Goal: Check status: Check status

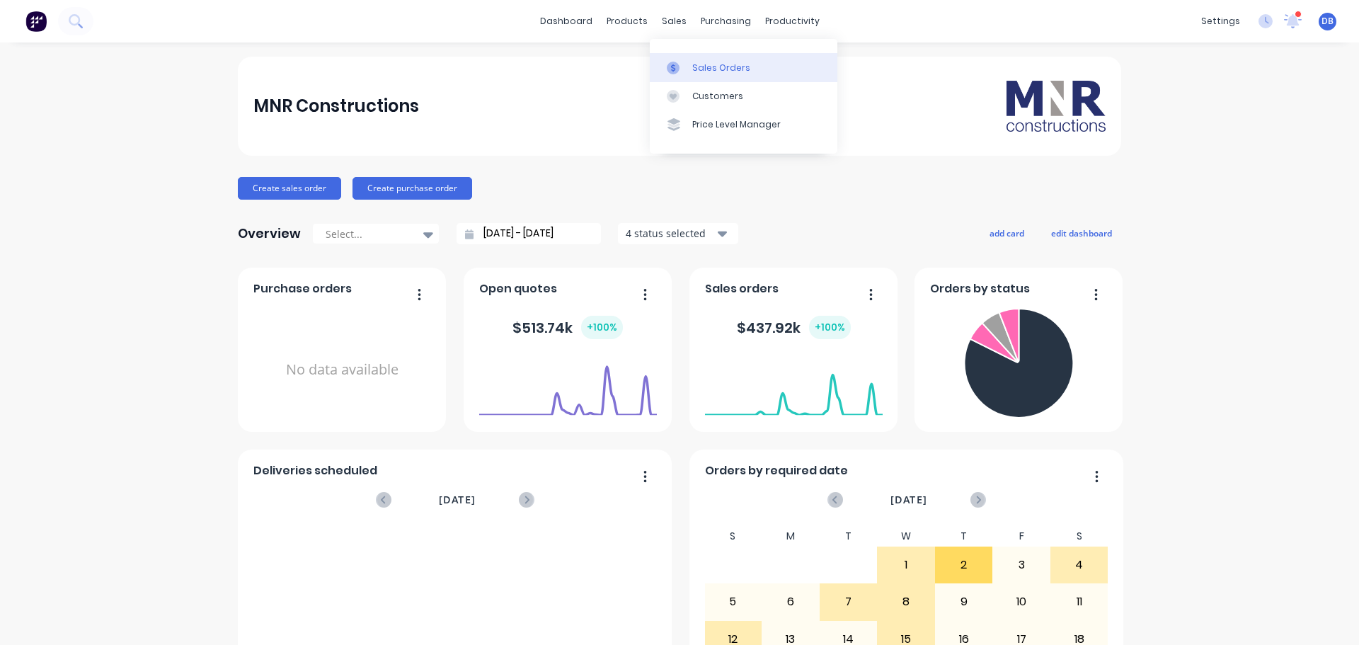
drag, startPoint x: 698, startPoint y: 68, endPoint x: 705, endPoint y: 69, distance: 7.1
click at [698, 68] on div "Sales Orders" at bounding box center [721, 68] width 58 height 13
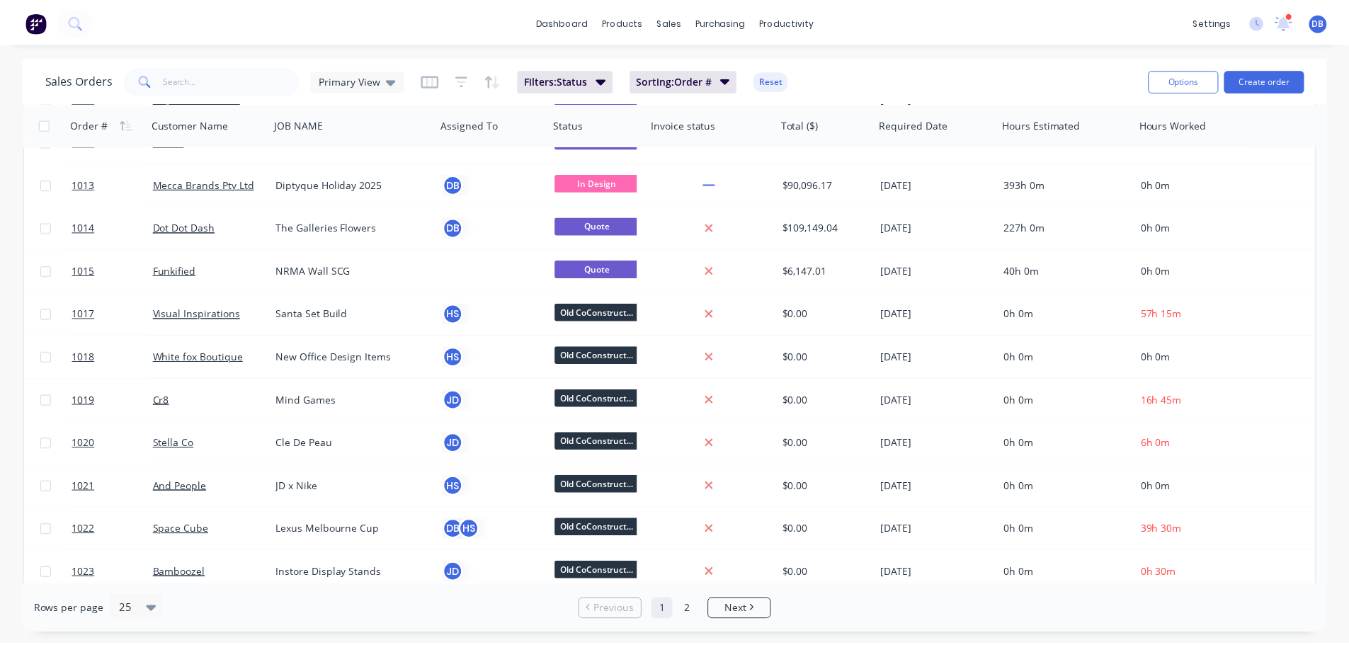
scroll to position [74, 0]
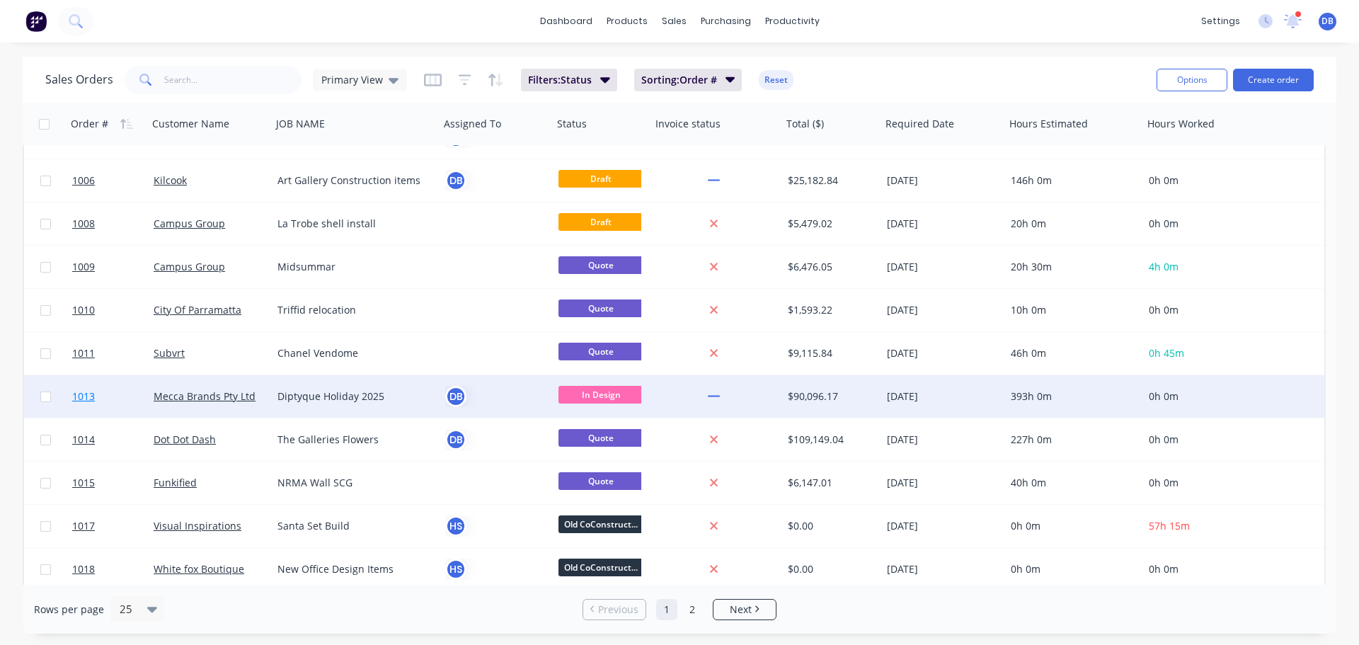
click at [125, 389] on link "1013" at bounding box center [112, 396] width 81 height 42
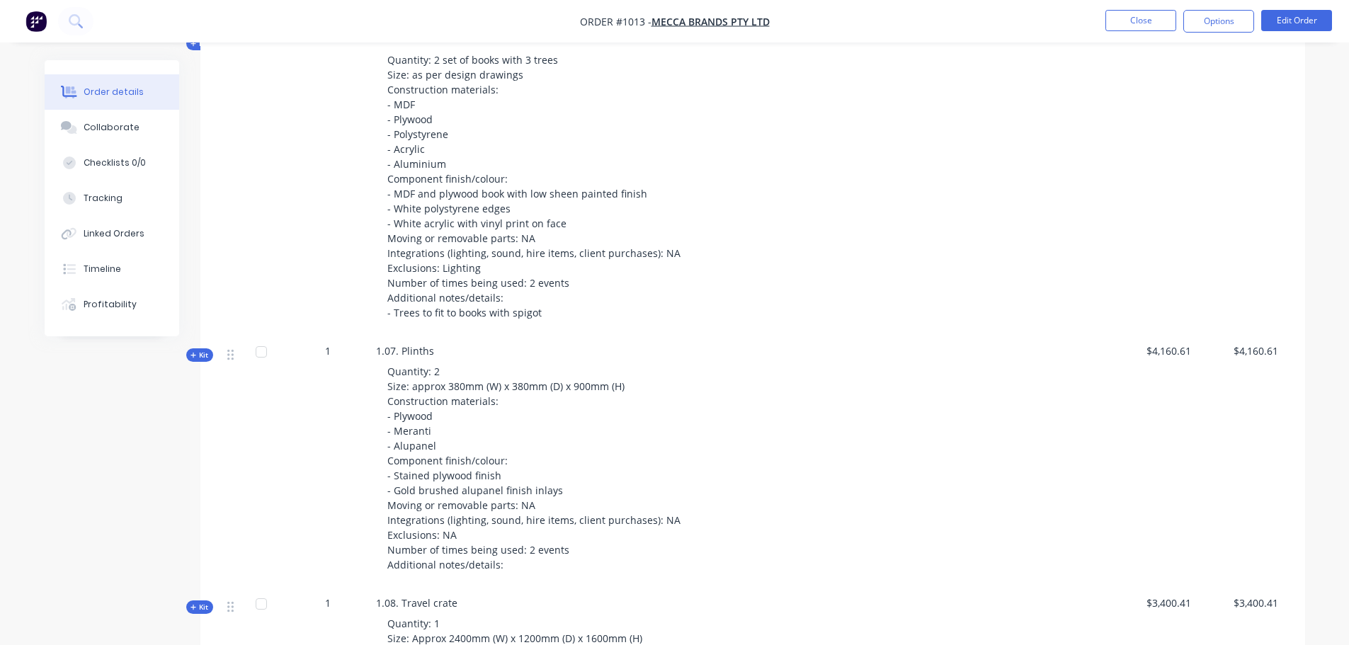
scroll to position [1699, 0]
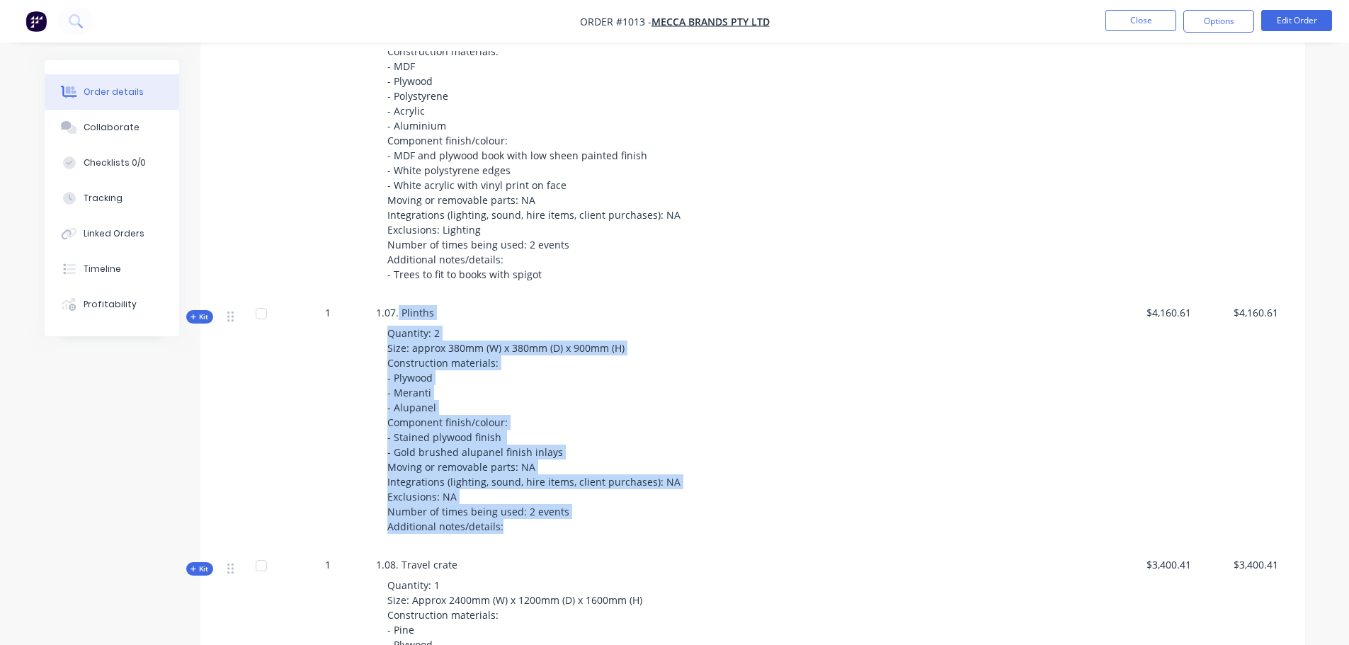
drag, startPoint x: 398, startPoint y: 292, endPoint x: 597, endPoint y: 520, distance: 303.1
click at [597, 520] on div "1.07. Plinths Quantity: 2 Size: approx 380mm (W) x 380mm (D) x 900mm (H) Constr…" at bounding box center [653, 423] width 566 height 252
click at [611, 411] on div "Quantity: 2 Size: approx 380mm (W) x 380mm (D) x 900mm (H) Construction materia…" at bounding box center [653, 429] width 555 height 219
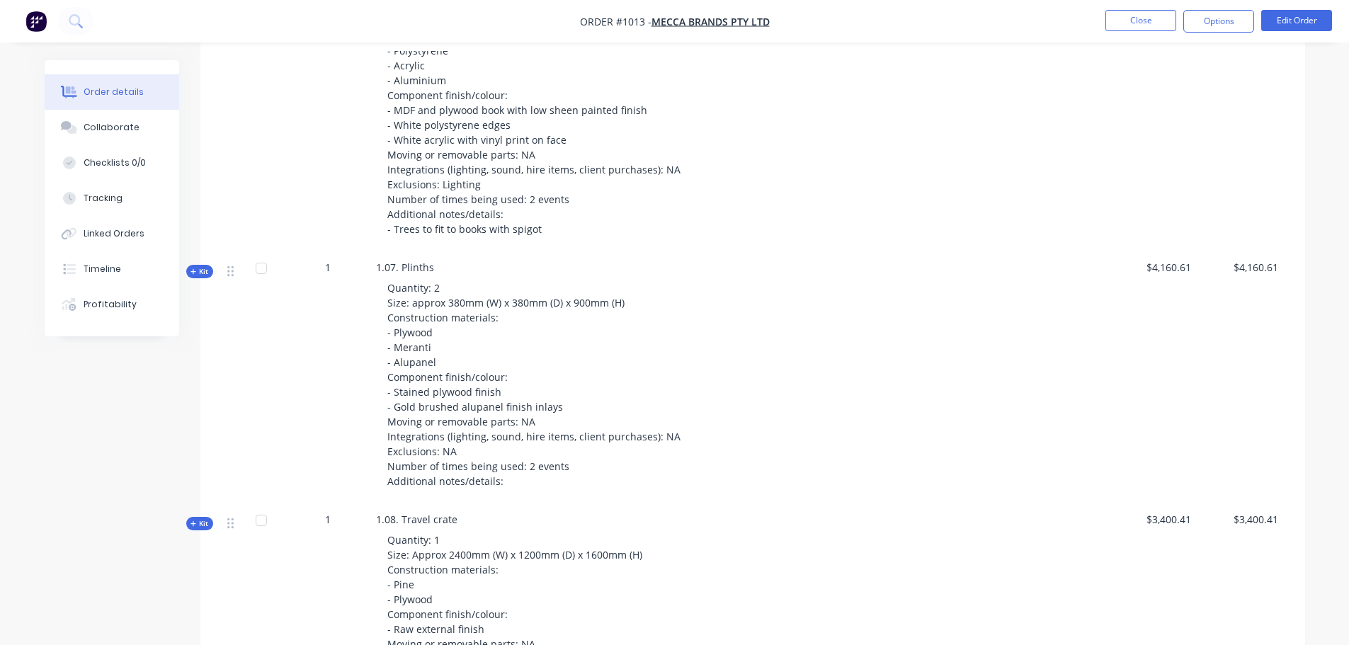
scroll to position [1770, 0]
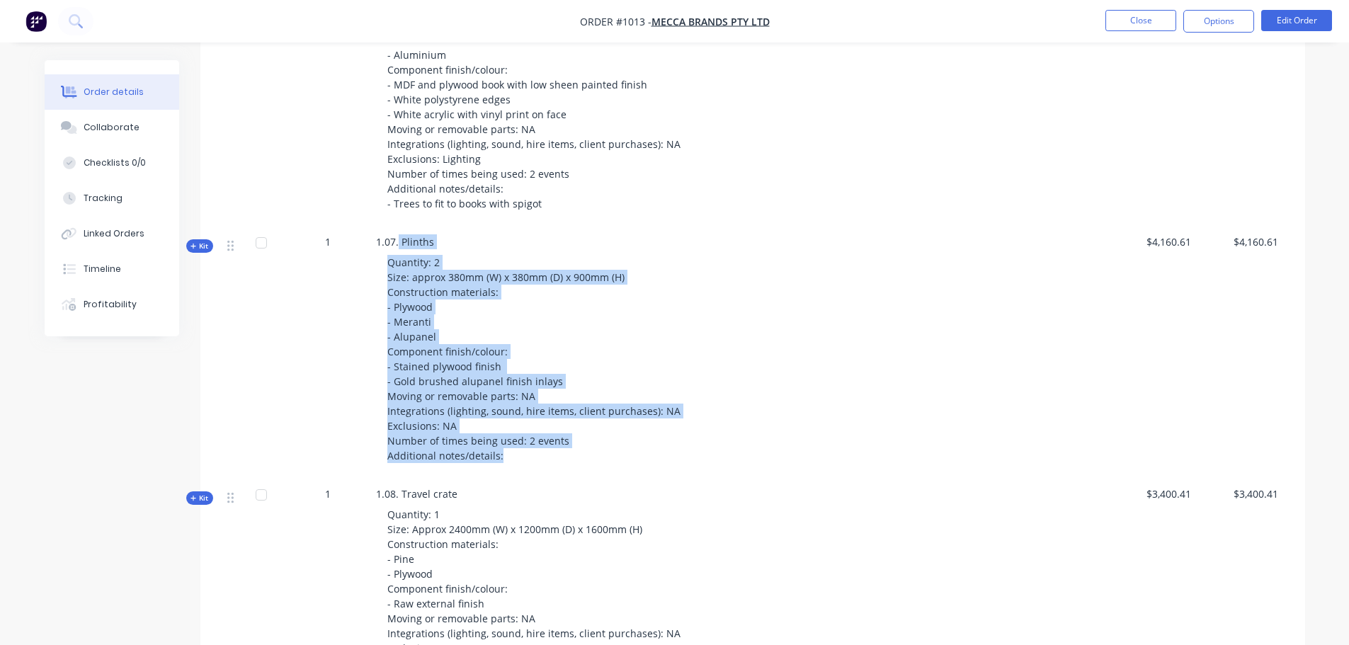
drag, startPoint x: 399, startPoint y: 220, endPoint x: 561, endPoint y: 443, distance: 275.7
click at [561, 443] on div "1.07. Plinths Quantity: 2 Size: approx 380mm (W) x 380mm (D) x 900mm (H) Constr…" at bounding box center [653, 352] width 566 height 252
click at [893, 326] on div "Quantity: 2 Size: approx 380mm (W) x 380mm (D) x 900mm (H) Construction materia…" at bounding box center [653, 358] width 555 height 219
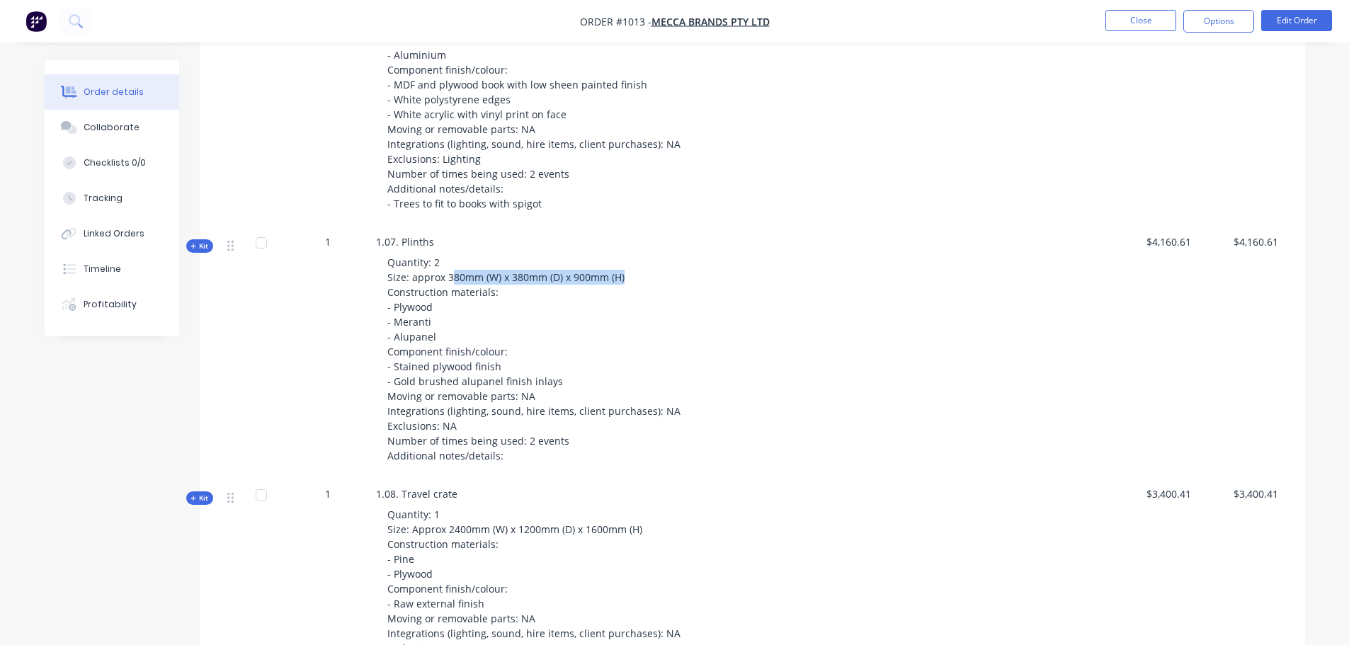
drag, startPoint x: 449, startPoint y: 256, endPoint x: 644, endPoint y: 261, distance: 195.4
click at [644, 261] on div "Quantity: 2 Size: approx 380mm (W) x 380mm (D) x 900mm (H) Construction materia…" at bounding box center [653, 358] width 555 height 219
drag, startPoint x: 522, startPoint y: 342, endPoint x: 400, endPoint y: 350, distance: 122.8
click at [400, 350] on div "Quantity: 2 Size: approx 380mm (W) x 380mm (D) x 900mm (H) Construction materia…" at bounding box center [653, 358] width 555 height 219
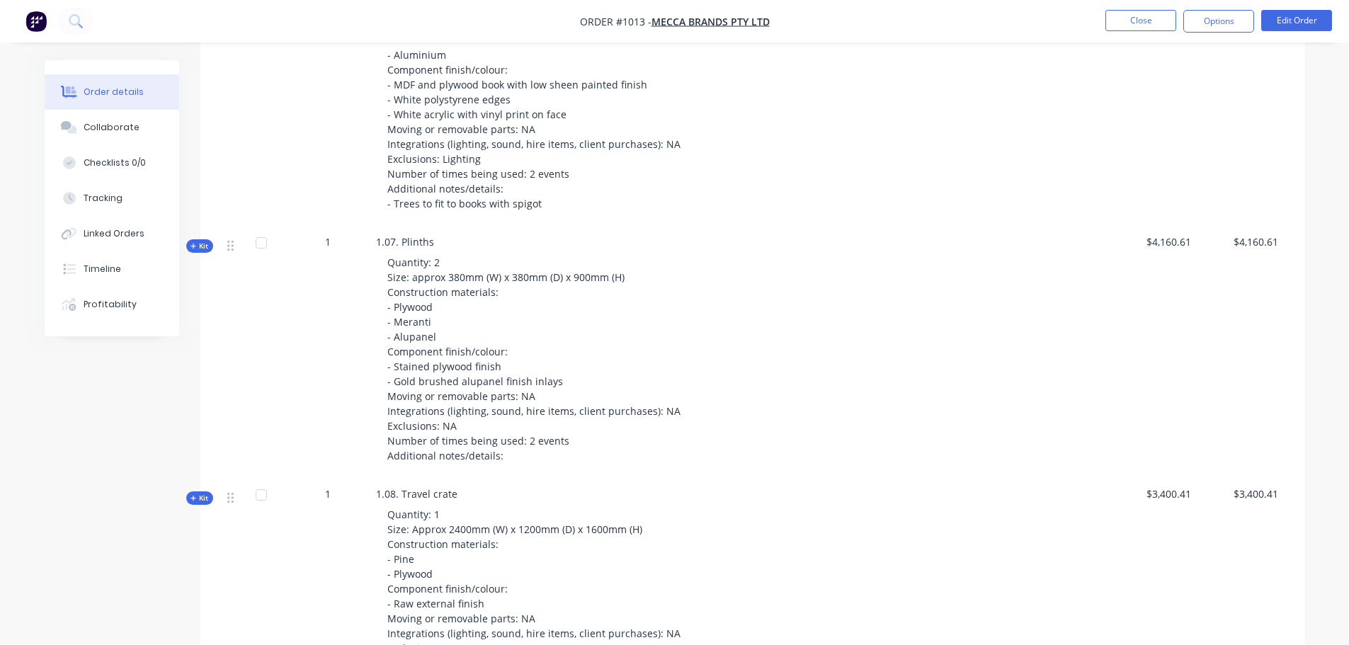
click at [454, 263] on span "Quantity: 2 Size: approx 380mm (W) x 380mm (D) x 900mm (H) Construction materia…" at bounding box center [533, 359] width 293 height 207
drag, startPoint x: 437, startPoint y: 248, endPoint x: 462, endPoint y: 248, distance: 25.5
click at [457, 249] on div "Quantity: 2 Size: approx 380mm (W) x 380mm (D) x 900mm (H) Construction materia…" at bounding box center [653, 358] width 555 height 219
click at [459, 262] on span "Quantity: 2 Size: approx 380mm (W) x 380mm (D) x 900mm (H) Construction materia…" at bounding box center [533, 359] width 293 height 207
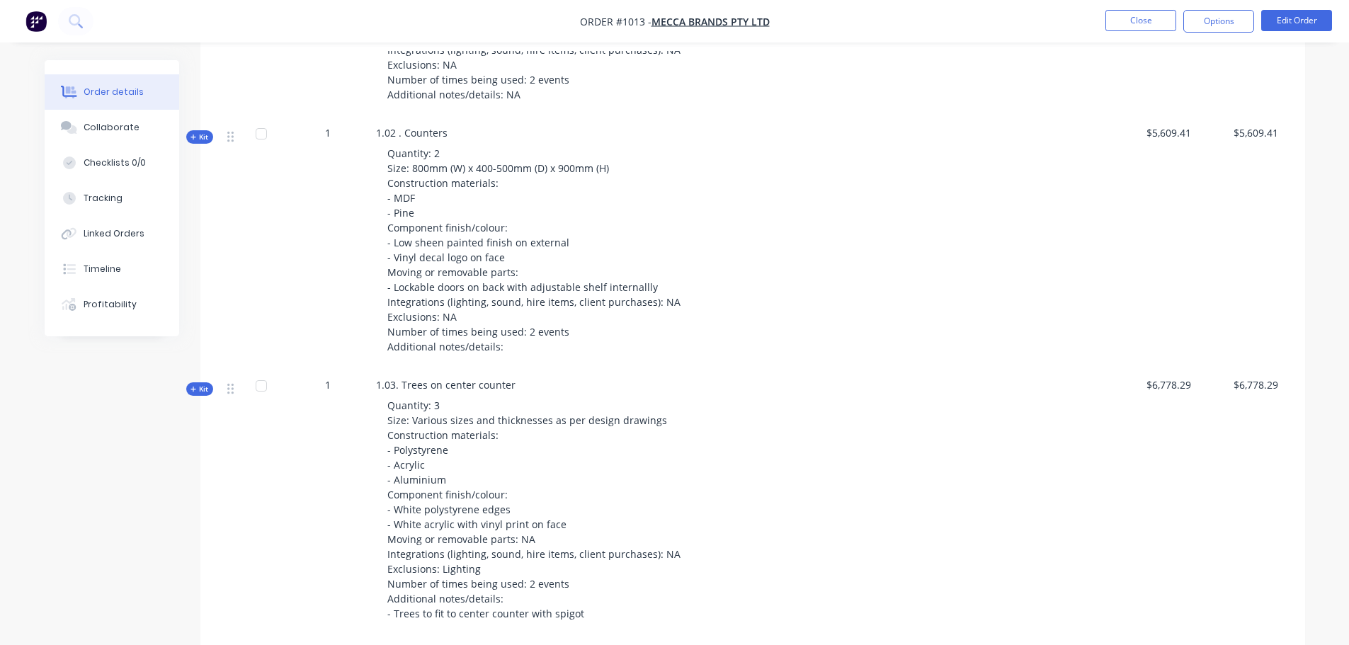
scroll to position [637, 0]
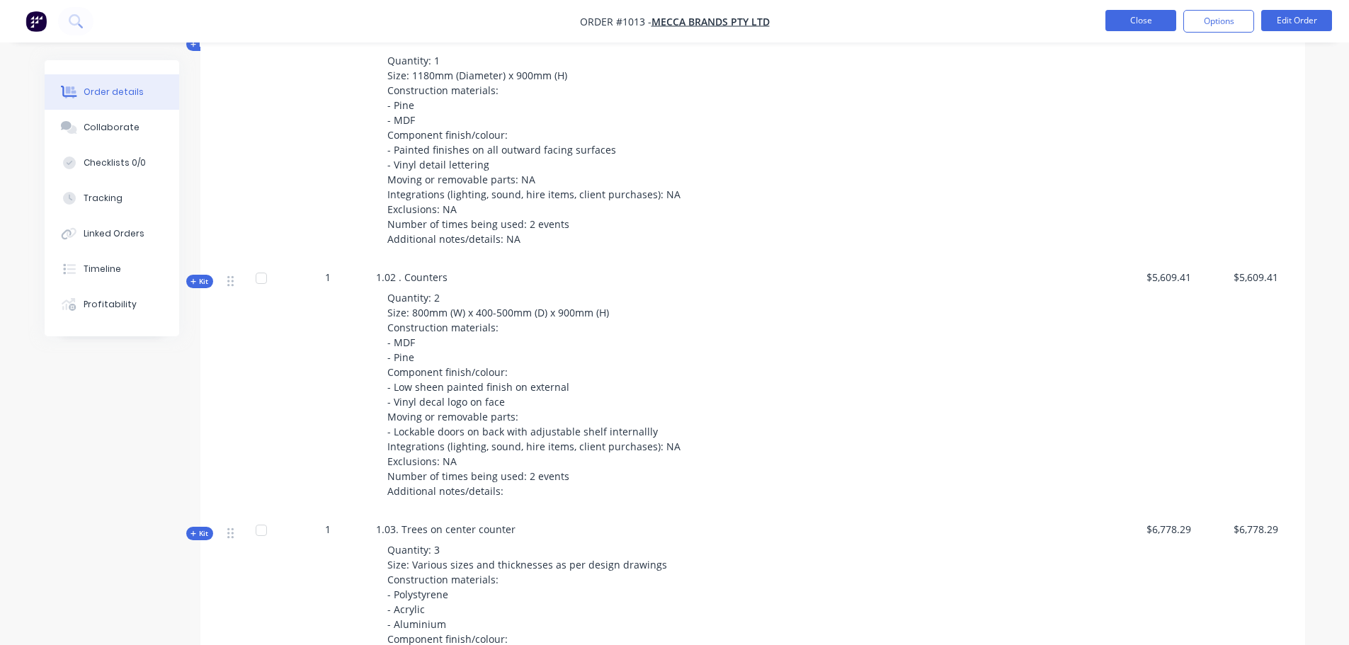
click at [1127, 16] on button "Close" at bounding box center [1140, 20] width 71 height 21
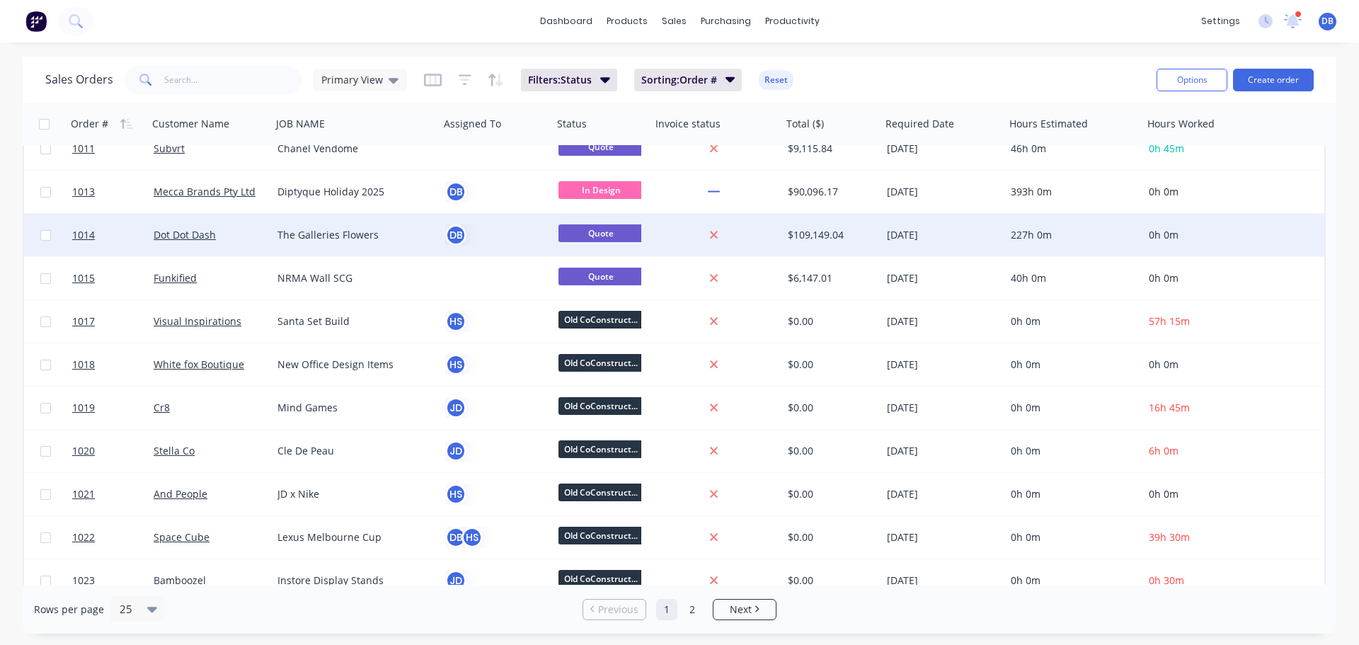
scroll to position [354, 0]
